Goal: Task Accomplishment & Management: Manage account settings

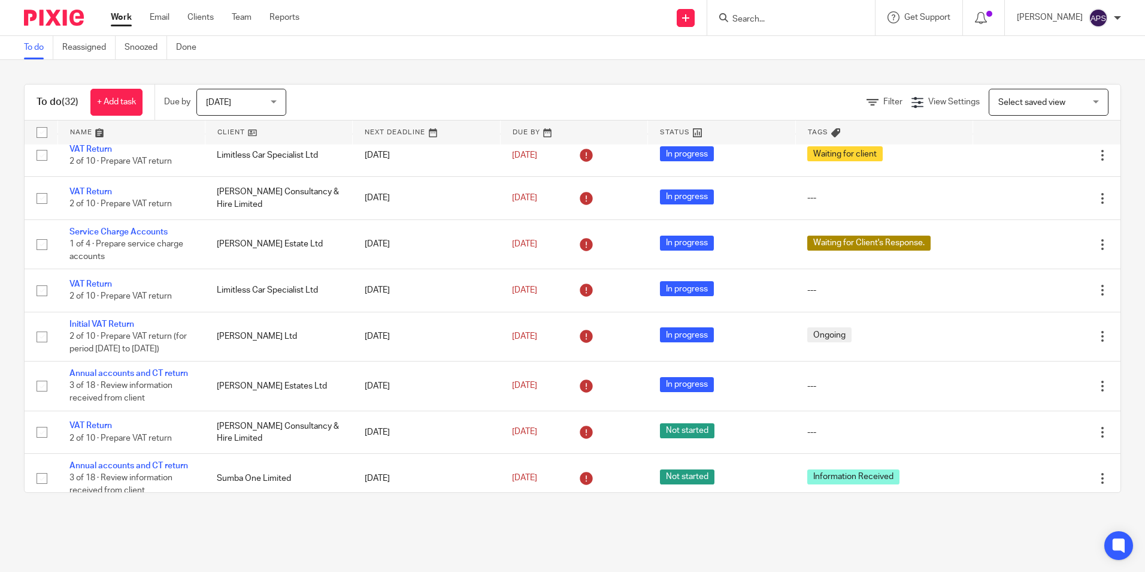
drag, startPoint x: 648, startPoint y: 68, endPoint x: 651, endPoint y: 84, distance: 17.2
click at [648, 67] on div "To do (32) + Add task Due by Today Today Today Tomorrow This week Next week Thi…" at bounding box center [572, 288] width 1145 height 456
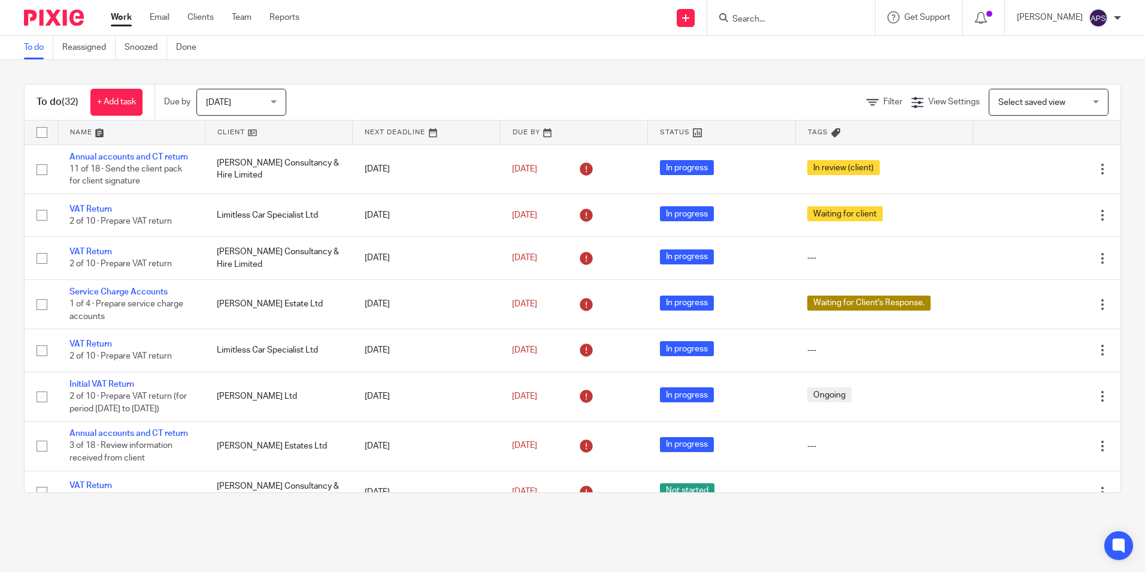
click at [719, 18] on icon at bounding box center [723, 17] width 9 height 9
click at [731, 16] on input "Search" at bounding box center [785, 19] width 108 height 11
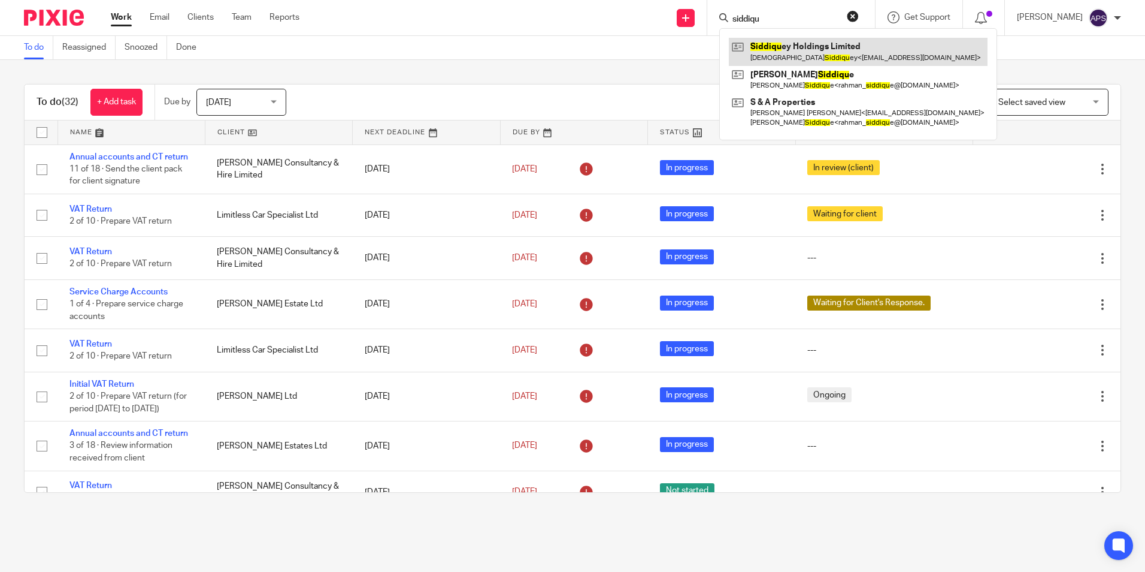
type input "siddiqu"
click at [777, 46] on link at bounding box center [858, 52] width 259 height 28
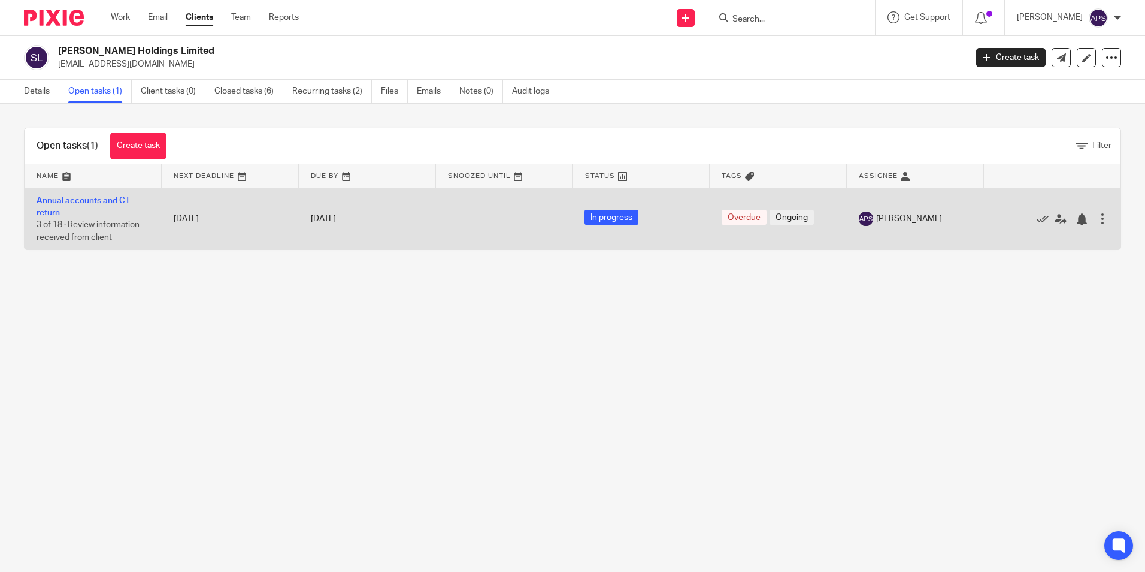
click at [57, 196] on link "Annual accounts and CT return" at bounding box center [83, 206] width 93 height 20
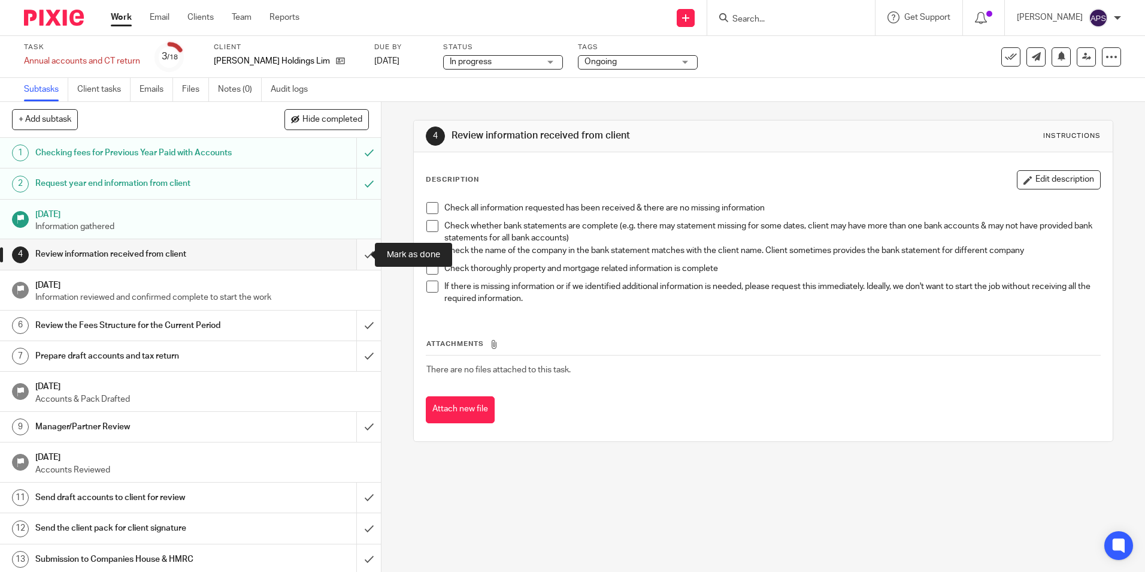
click at [358, 253] on input "submit" at bounding box center [190, 254] width 381 height 30
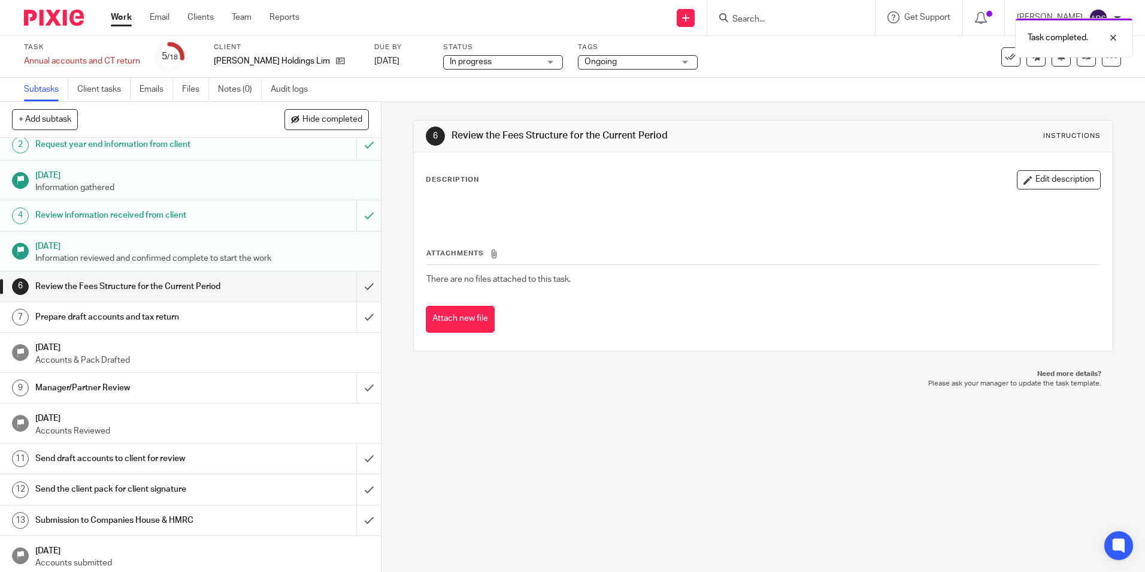
scroll to position [60, 0]
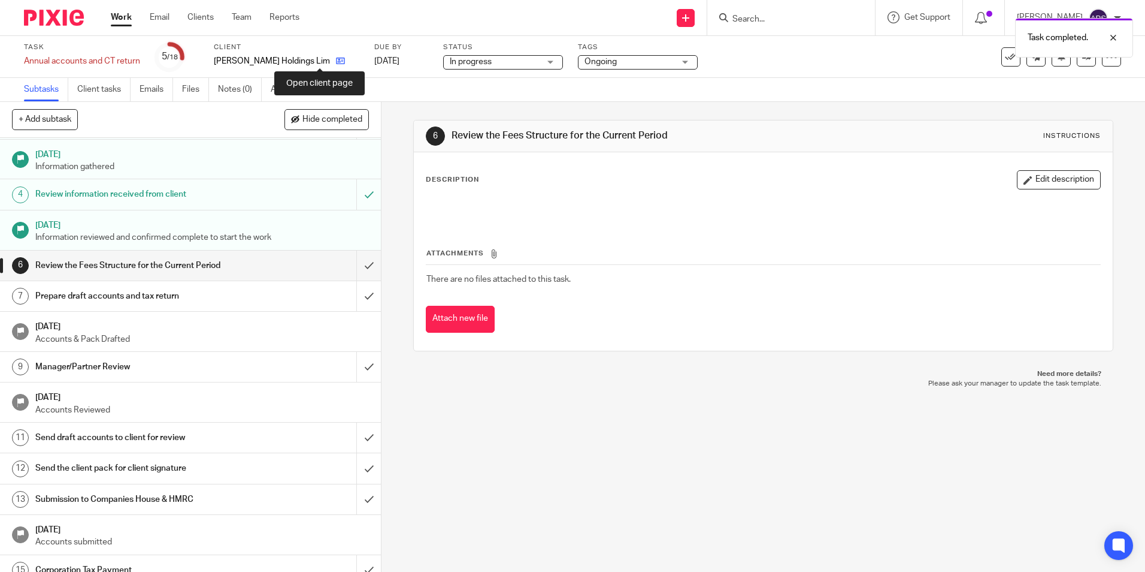
click at [336, 61] on icon at bounding box center [340, 60] width 9 height 9
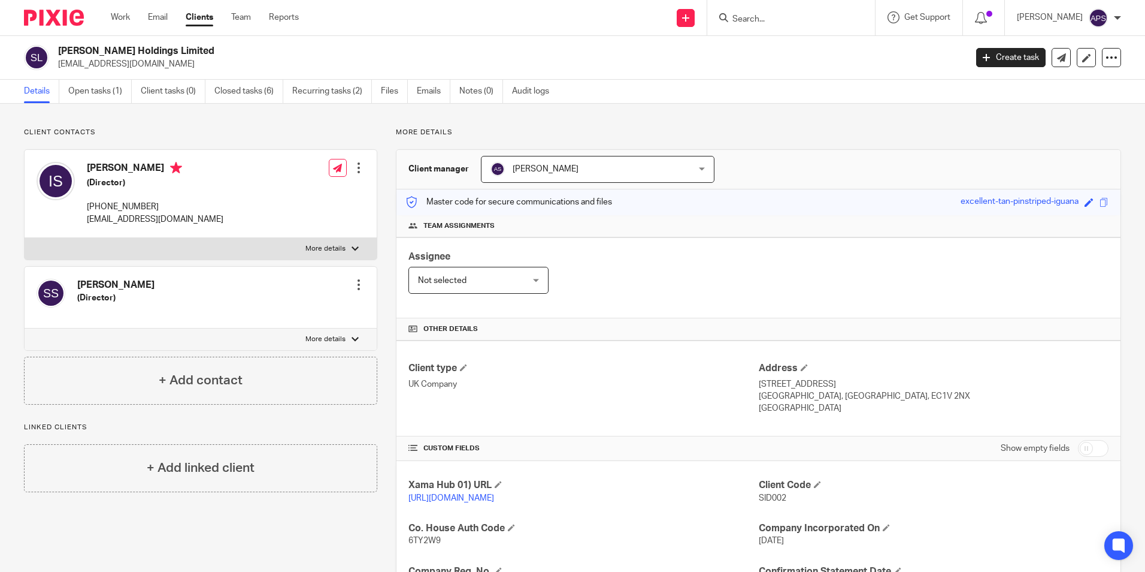
drag, startPoint x: 78, startPoint y: 286, endPoint x: 213, endPoint y: 288, distance: 134.8
click at [213, 288] on div "[PERSON_NAME] (Director) Edit contact Create client from contact Export data Ma…" at bounding box center [201, 298] width 352 height 62
drag, startPoint x: 94, startPoint y: 170, endPoint x: 145, endPoint y: 177, distance: 51.4
click at [145, 177] on div "[PERSON_NAME] (Director) [PHONE_NUMBER] [EMAIL_ADDRESS][DOMAIN_NAME]" at bounding box center [155, 194] width 137 height 64
click at [832, 66] on p "[EMAIL_ADDRESS][DOMAIN_NAME]" at bounding box center [508, 64] width 900 height 12
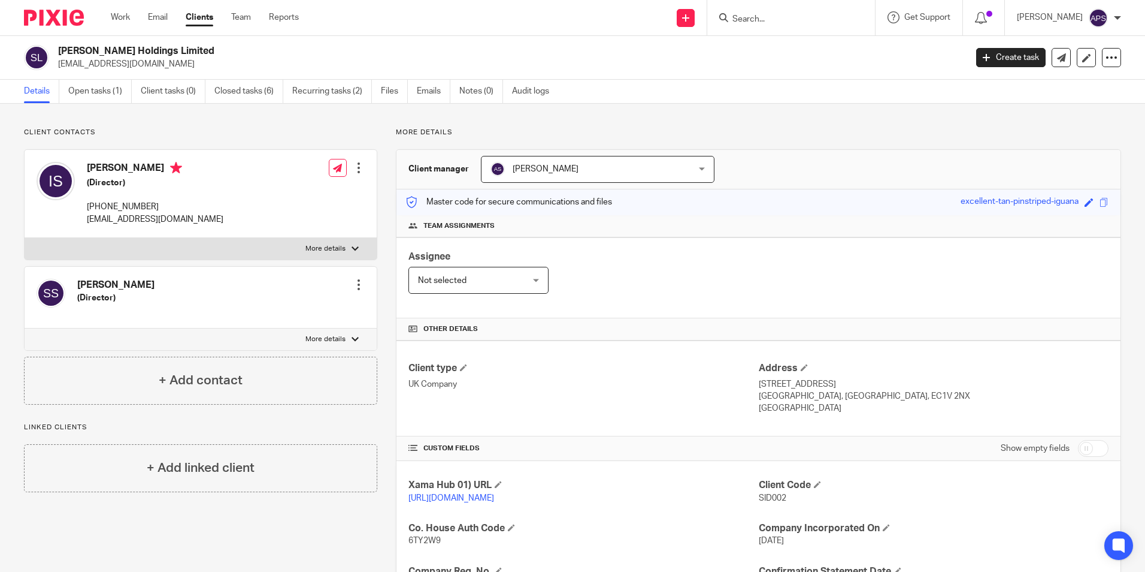
click at [742, 24] on input "Search" at bounding box center [785, 19] width 108 height 11
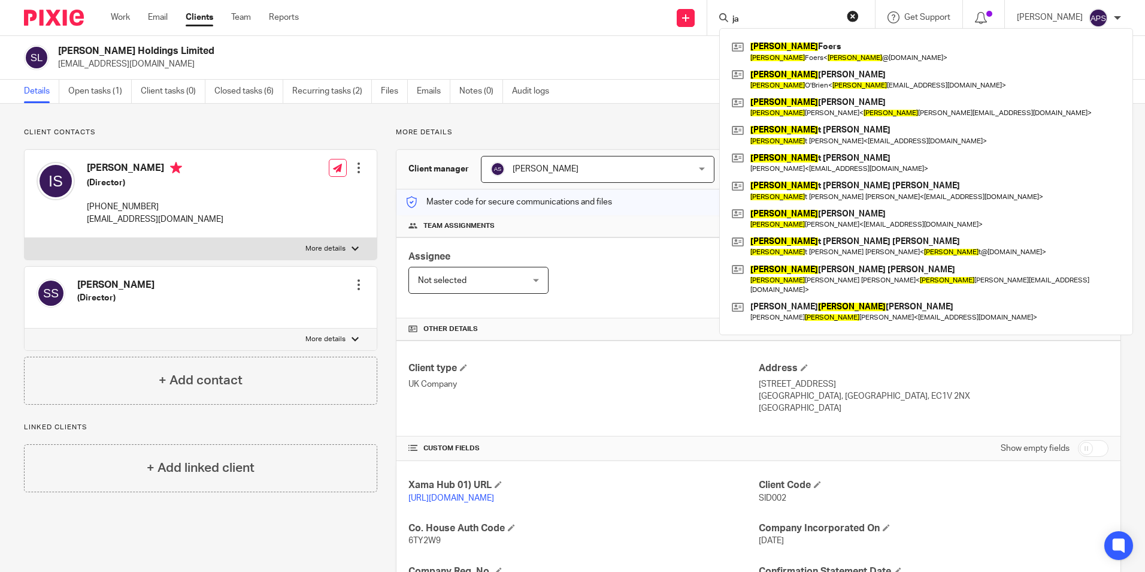
type input "j"
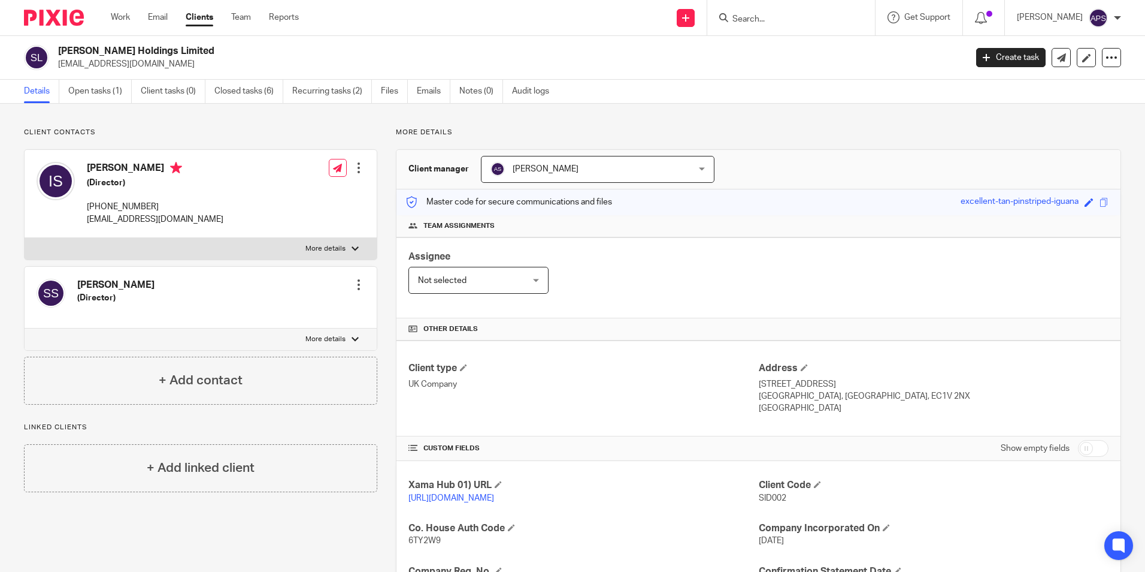
click at [734, 13] on form at bounding box center [795, 17] width 128 height 15
click at [742, 20] on input "Search" at bounding box center [785, 19] width 108 height 11
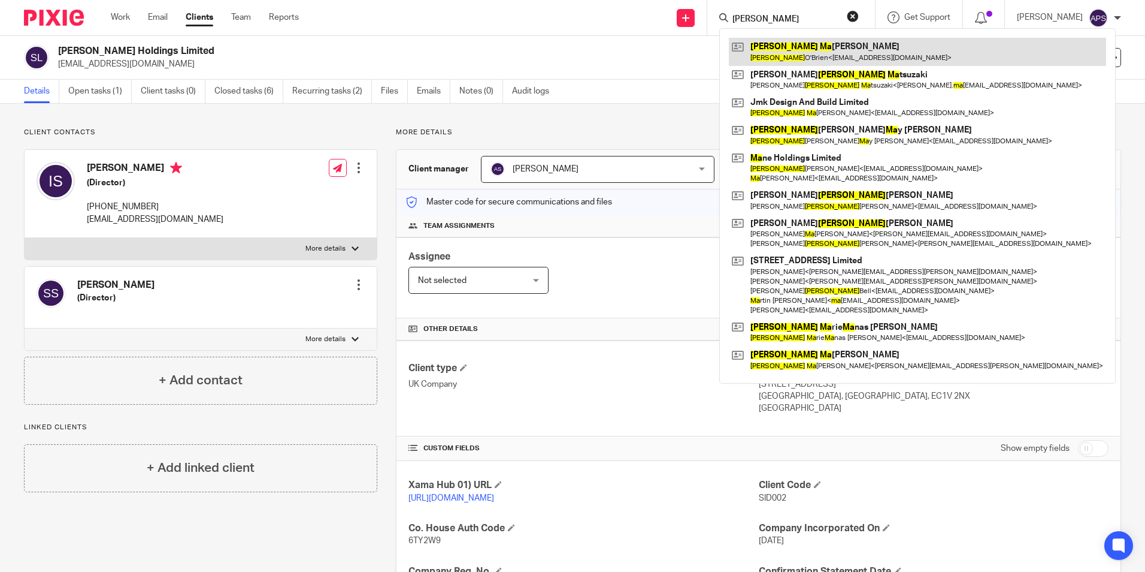
type input "jane ma"
click at [812, 56] on link at bounding box center [917, 52] width 377 height 28
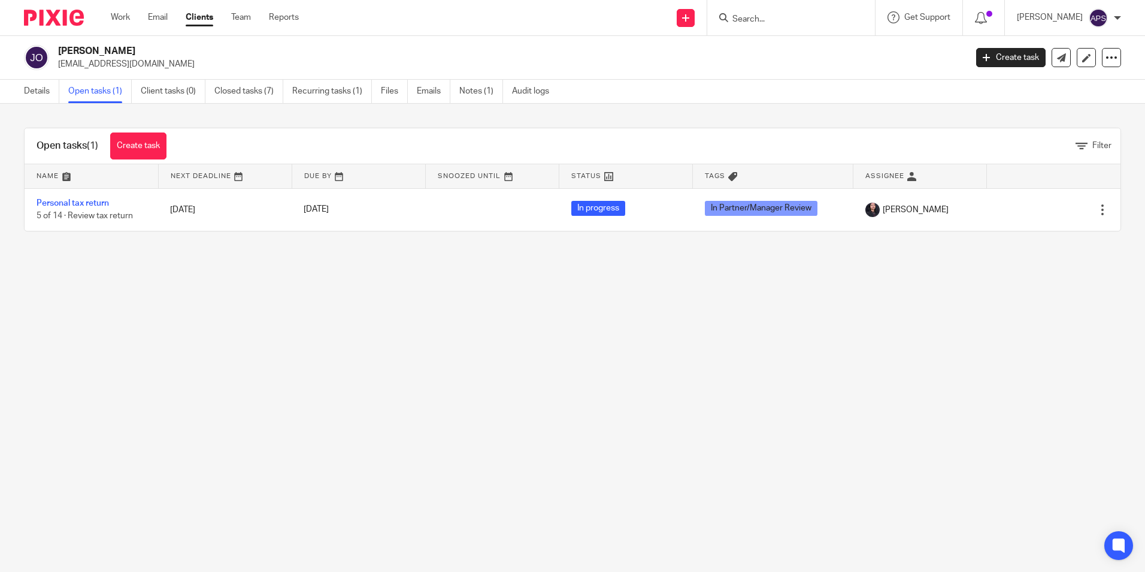
click at [554, 365] on main "[PERSON_NAME] [EMAIL_ADDRESS][DOMAIN_NAME] Create task Update from Companies Ho…" at bounding box center [572, 286] width 1145 height 572
click at [491, 315] on main "[PERSON_NAME] [EMAIL_ADDRESS][DOMAIN_NAME] Create task Update from Companies Ho…" at bounding box center [572, 286] width 1145 height 572
click at [41, 17] on img at bounding box center [54, 18] width 60 height 16
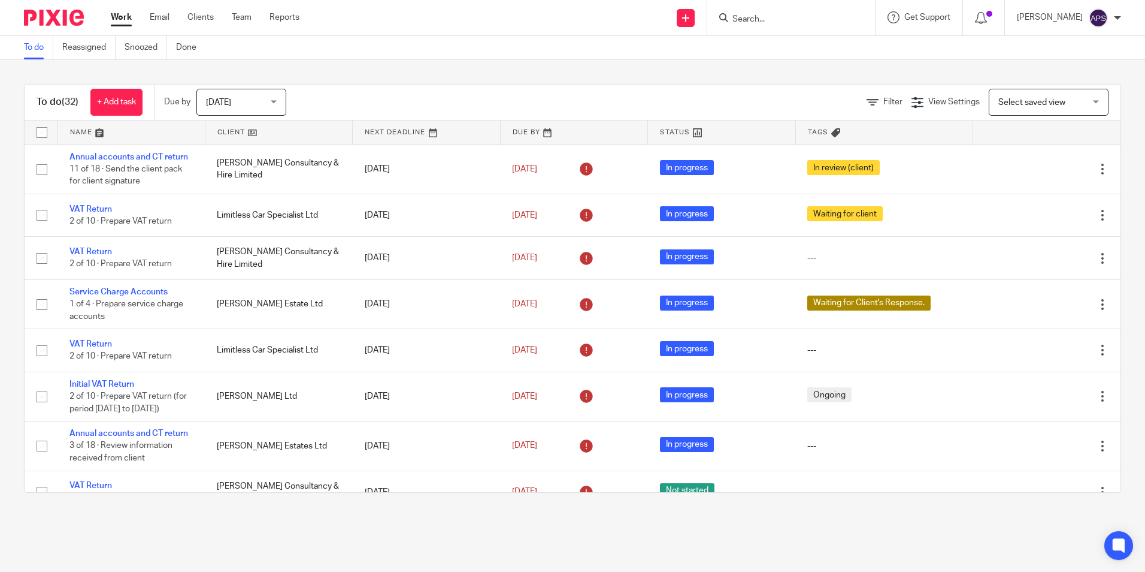
click at [759, 20] on input "Search" at bounding box center [785, 19] width 108 height 11
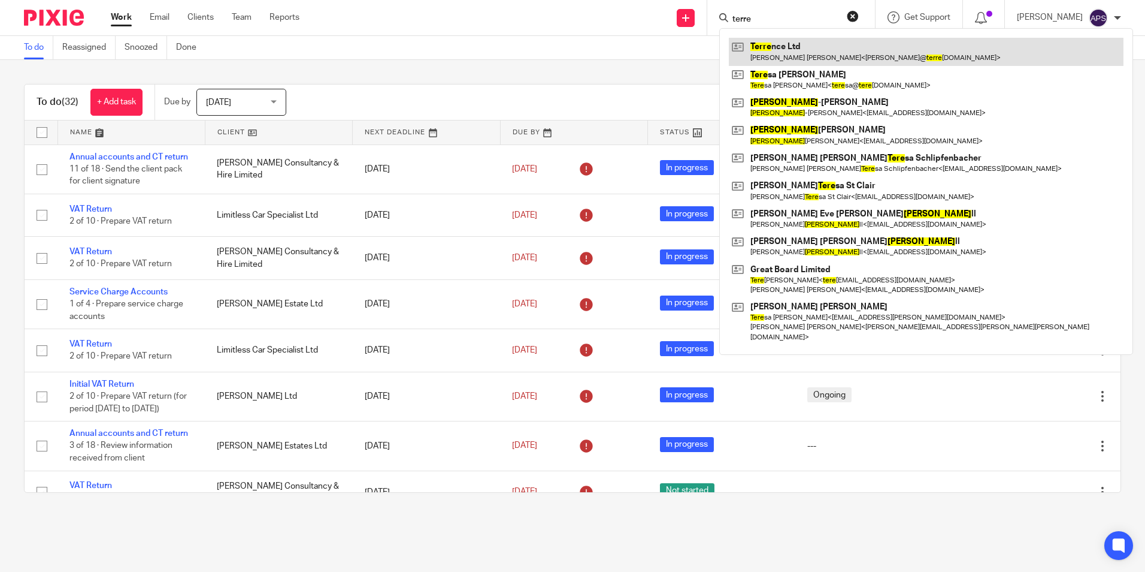
type input "terre"
click at [815, 60] on link at bounding box center [926, 52] width 395 height 28
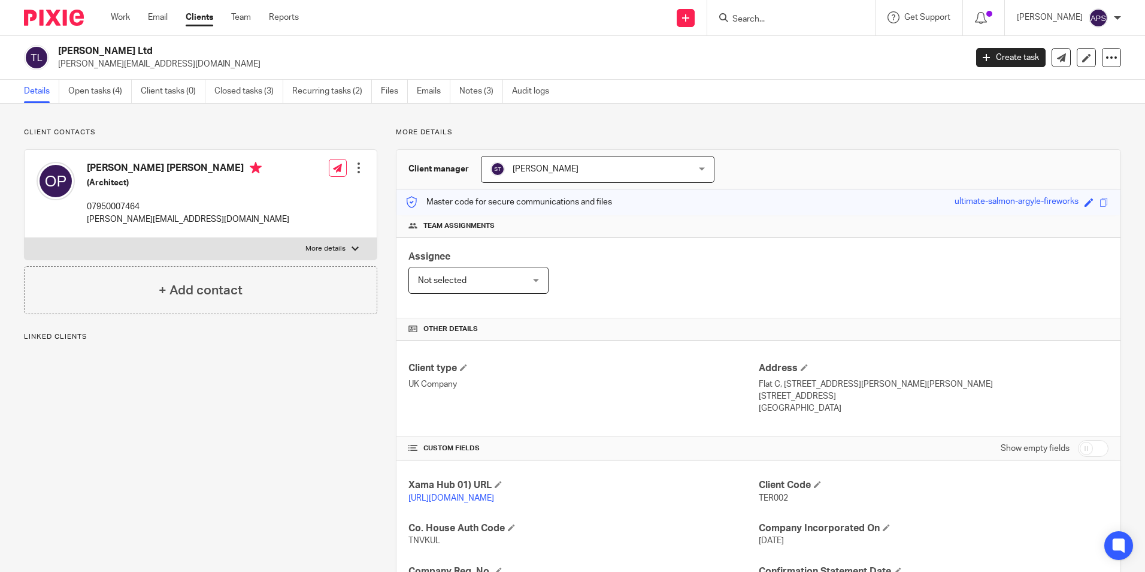
click at [146, 397] on div "Client contacts [PERSON_NAME] [PERSON_NAME] (Architect) 07950007464 [PERSON_NAM…" at bounding box center [191, 433] width 372 height 610
click at [92, 89] on link "Open tasks (4)" at bounding box center [100, 91] width 64 height 23
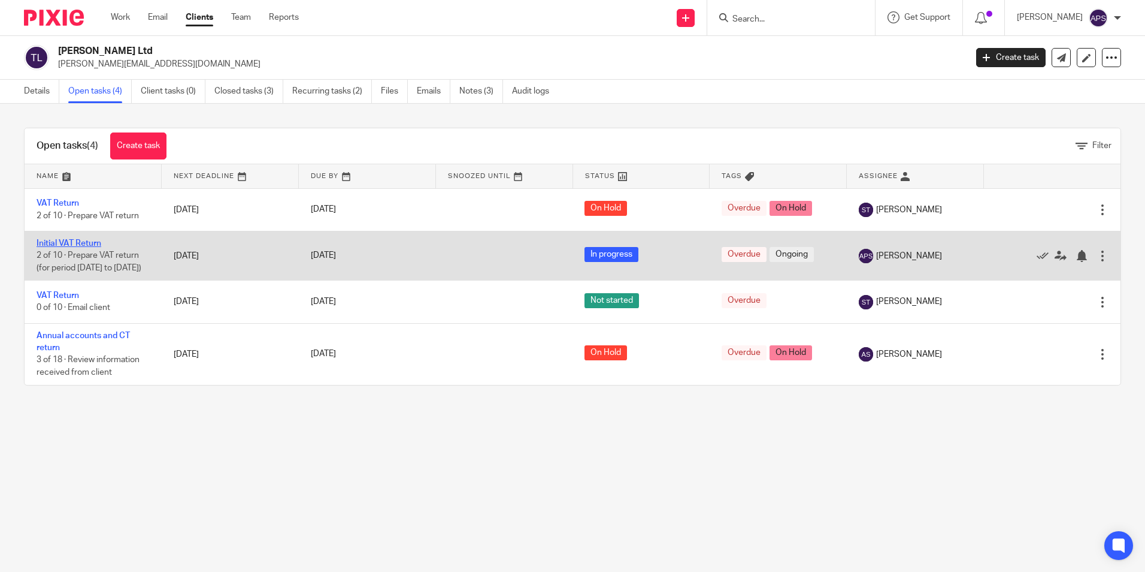
click at [71, 244] on link "Initial VAT Return" at bounding box center [69, 243] width 65 height 8
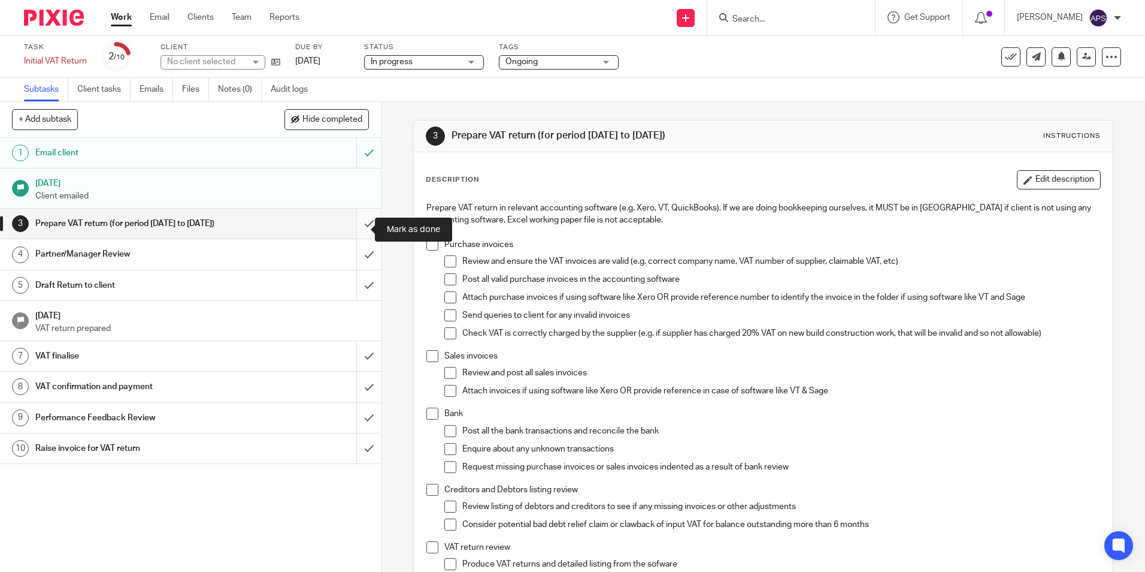
click at [362, 226] on input "submit" at bounding box center [190, 223] width 381 height 30
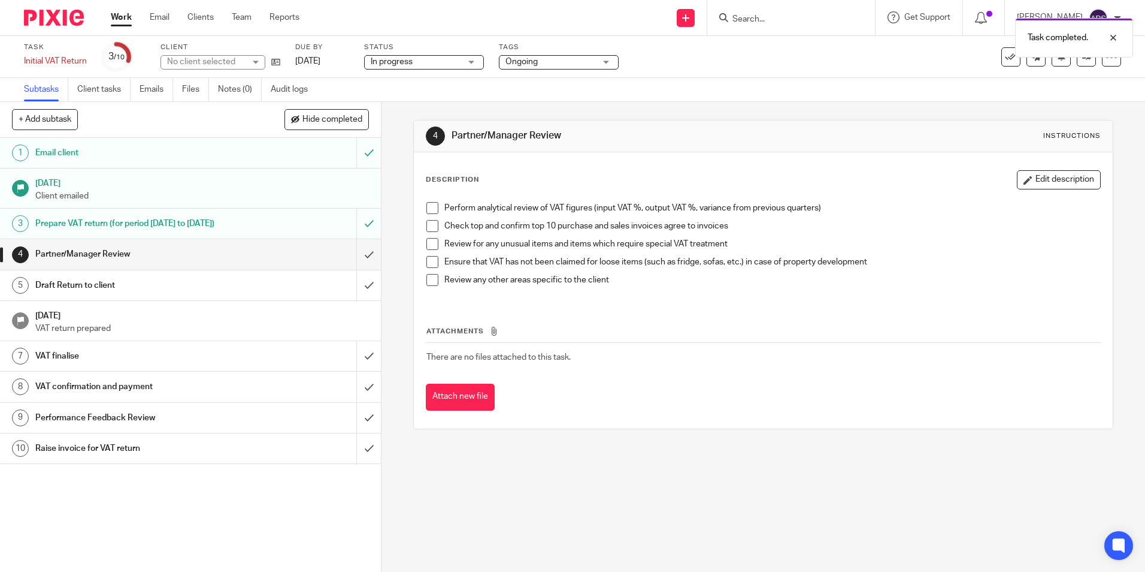
click at [603, 66] on div "Ongoing" at bounding box center [559, 62] width 120 height 14
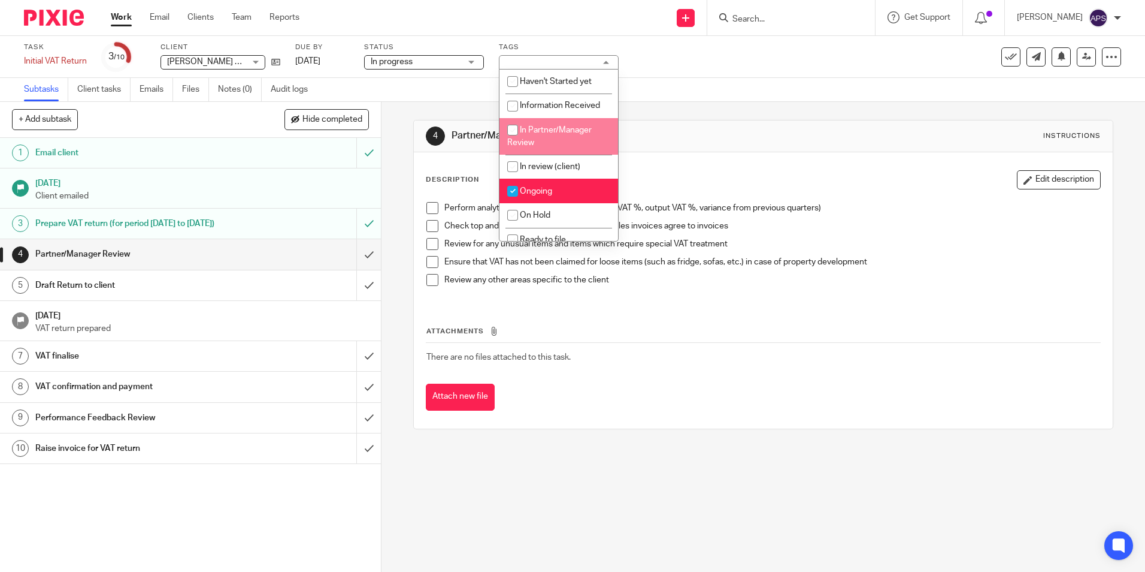
click at [558, 127] on span "In Partner/Manager Review" at bounding box center [549, 136] width 84 height 21
checkbox input "true"
click at [560, 186] on li "Ongoing" at bounding box center [559, 191] width 119 height 25
checkbox input "false"
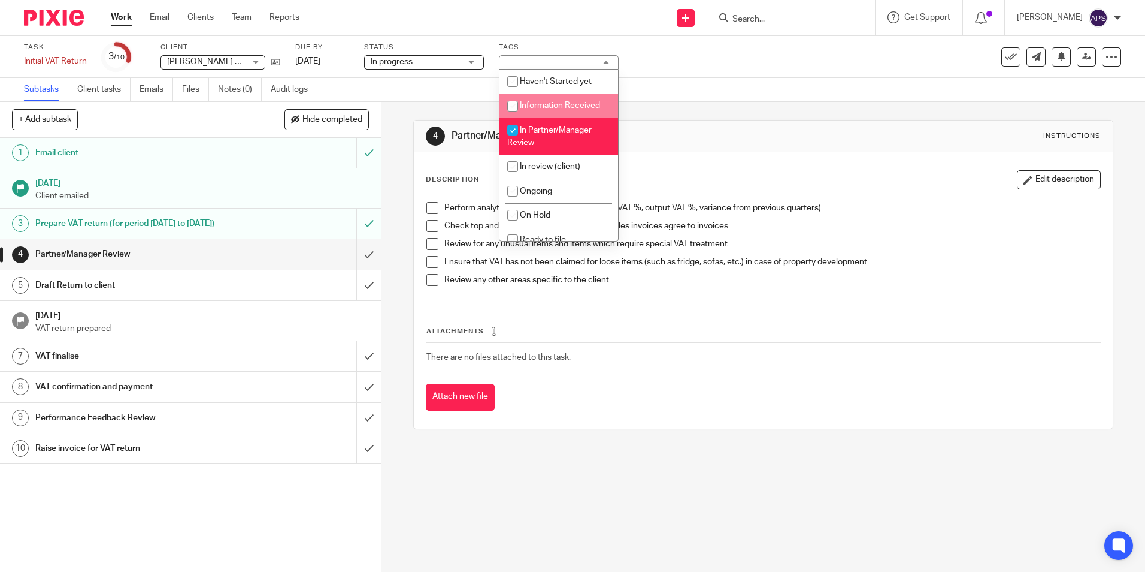
click at [682, 81] on div "Subtasks Client tasks Emails Files Notes (0) Audit logs" at bounding box center [572, 90] width 1145 height 24
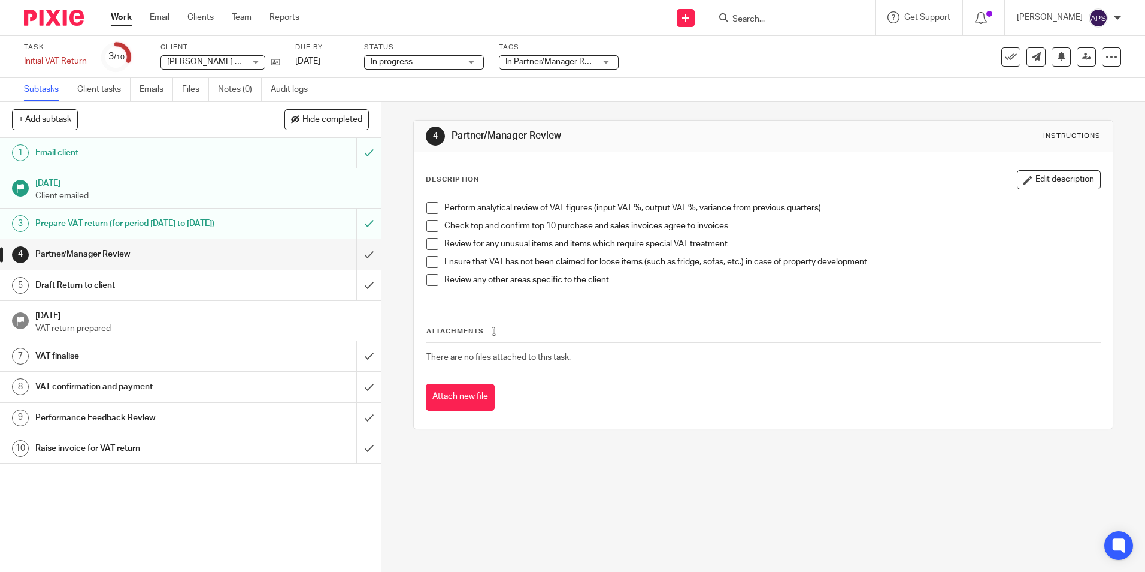
click at [1057, 438] on div "4 Partner/Manager Review Instructions Description Edit description Perform anal…" at bounding box center [763, 274] width 700 height 345
click at [1080, 61] on link at bounding box center [1086, 56] width 19 height 19
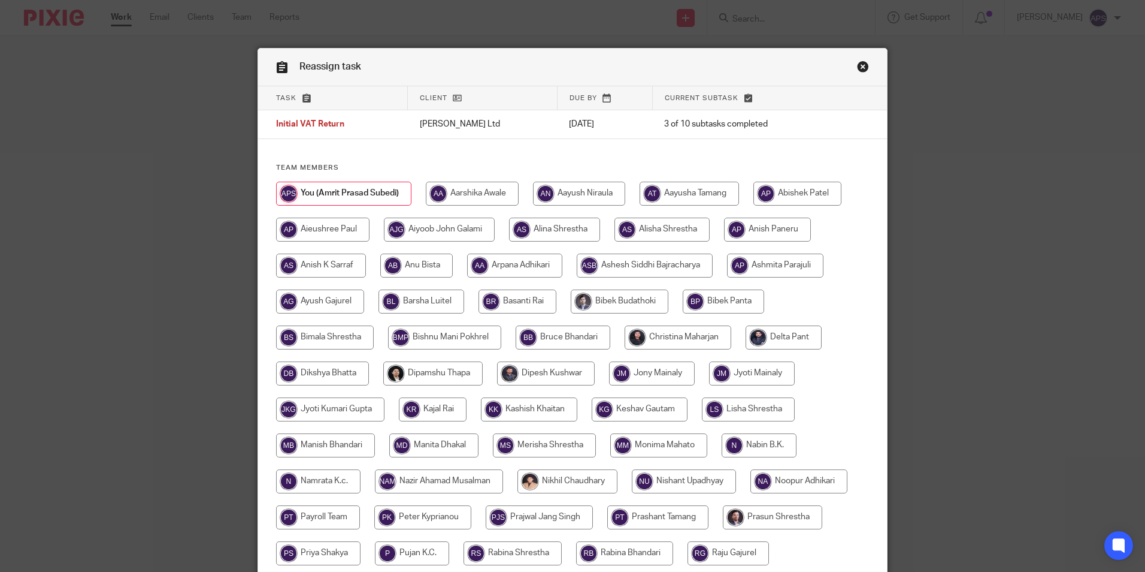
click at [660, 338] on input "radio" at bounding box center [678, 337] width 107 height 24
radio input "true"
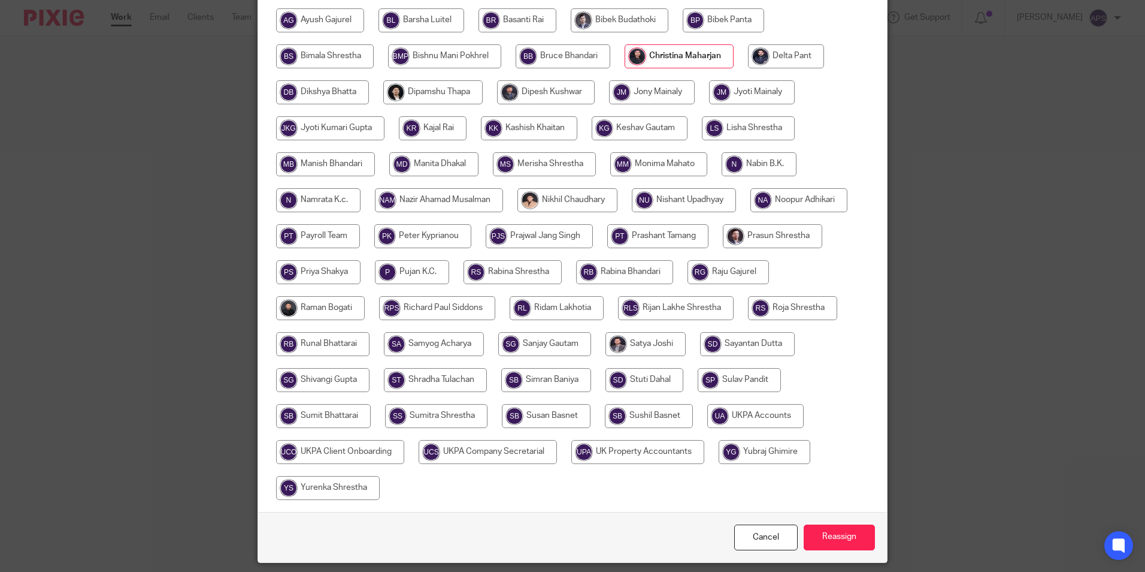
scroll to position [320, 0]
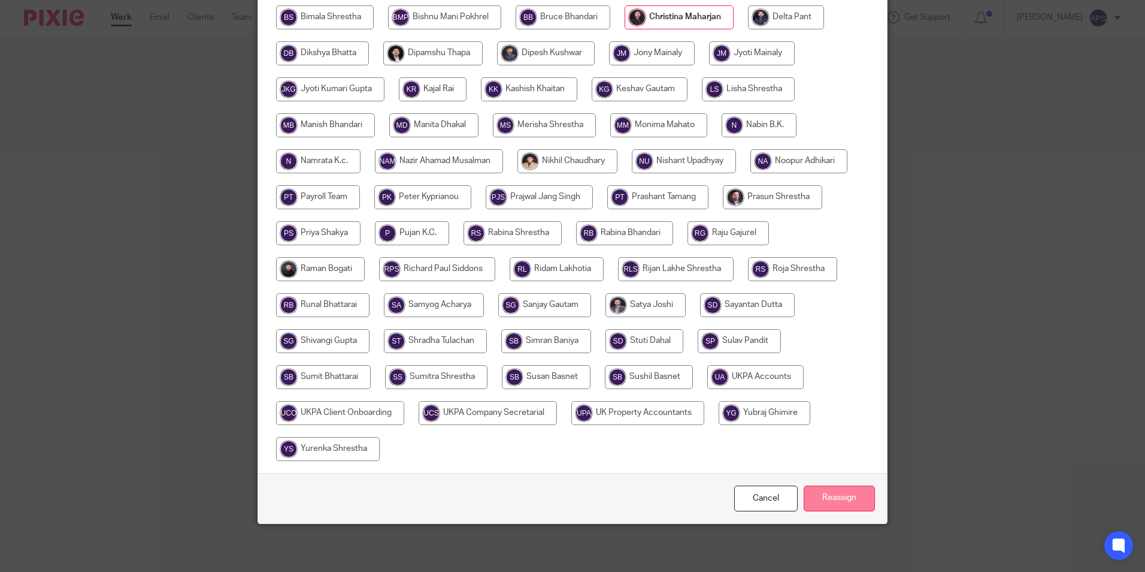
click at [833, 505] on input "Reassign" at bounding box center [839, 498] width 71 height 26
